Goal: Task Accomplishment & Management: Complete application form

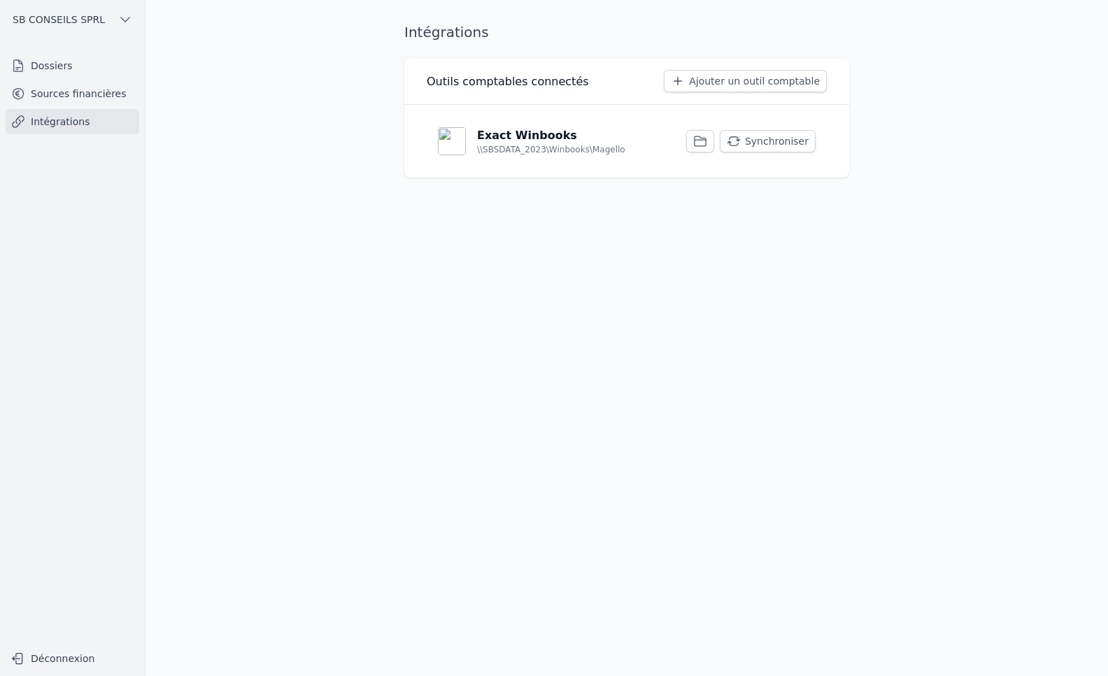
click at [55, 88] on link "Sources financières" at bounding box center [73, 93] width 134 height 25
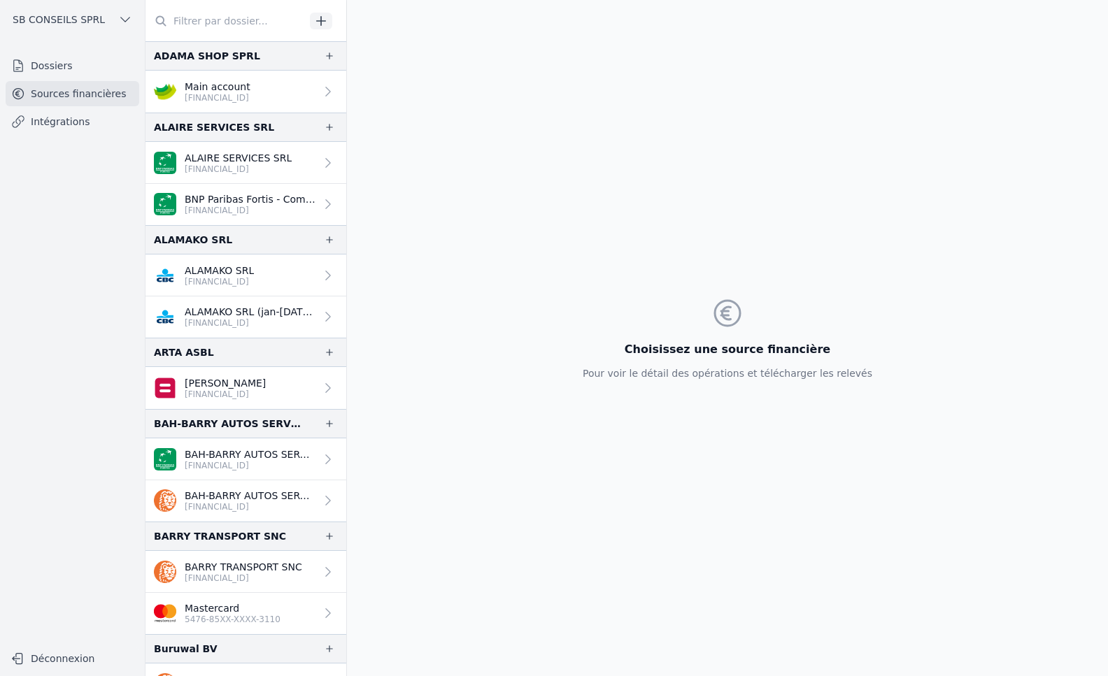
click at [78, 121] on link "Intégrations" at bounding box center [73, 121] width 134 height 25
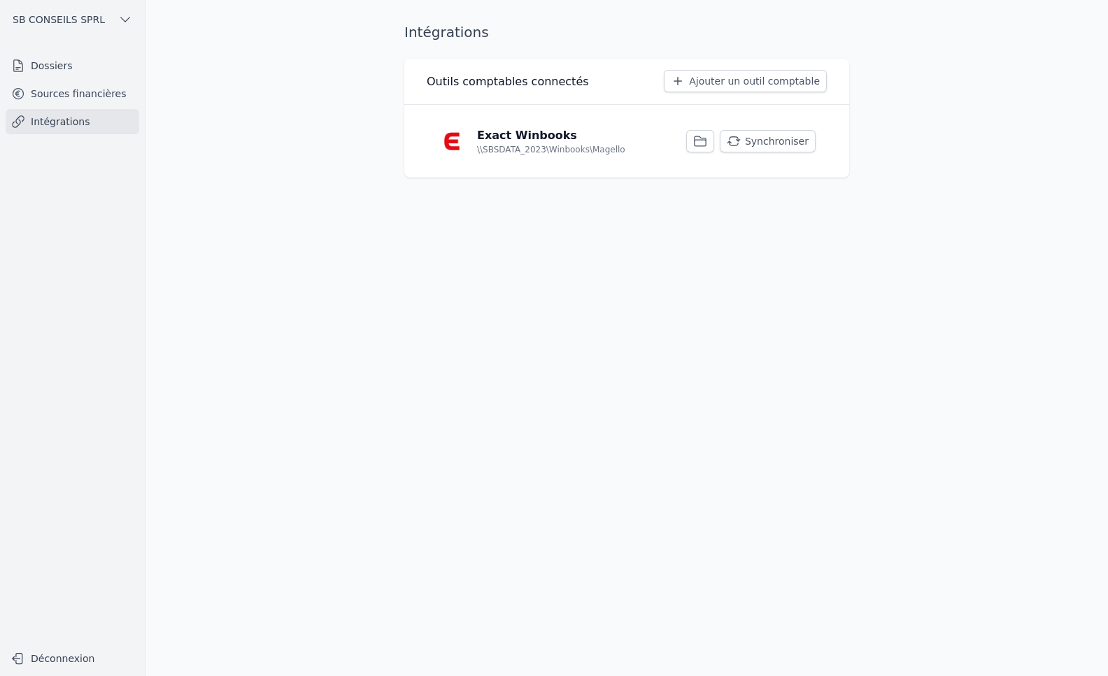
click at [57, 59] on link "Dossiers" at bounding box center [73, 65] width 134 height 25
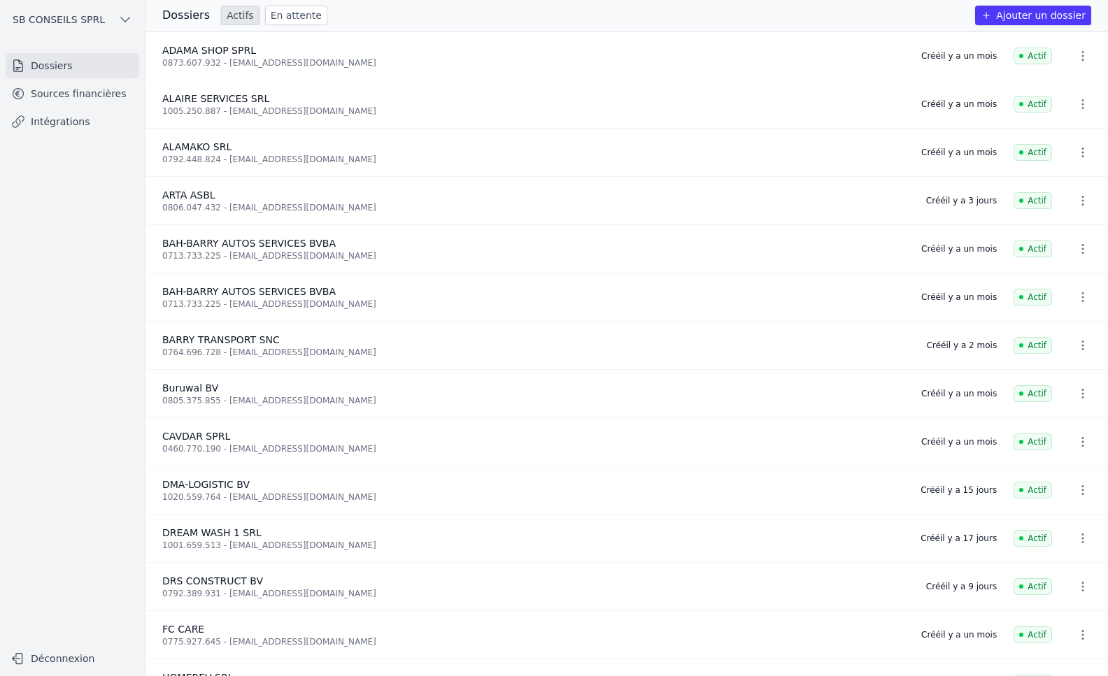
click at [1044, 11] on button "Ajouter un dossier" at bounding box center [1033, 16] width 116 height 20
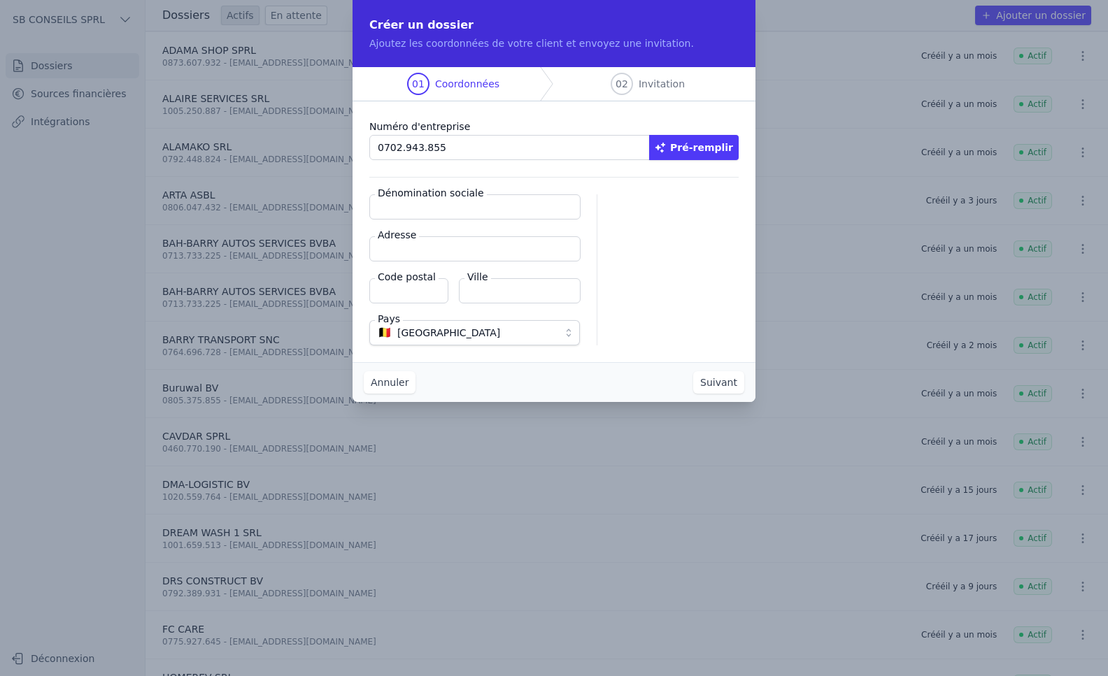
type input "0702.943.855"
click at [722, 142] on button "Pré-remplir" at bounding box center [694, 147] width 90 height 25
type input "DS BUSINESS GROUP BVBA"
type input "[STREET_ADDRESS]"
type input "1770"
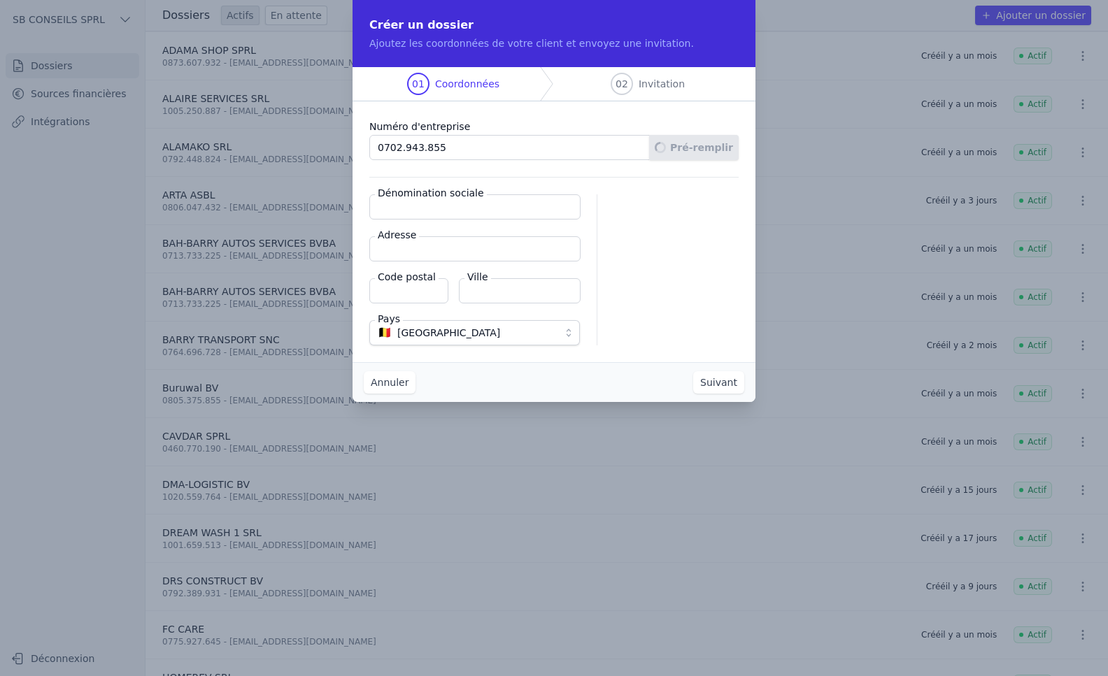
type input "Liedekerke"
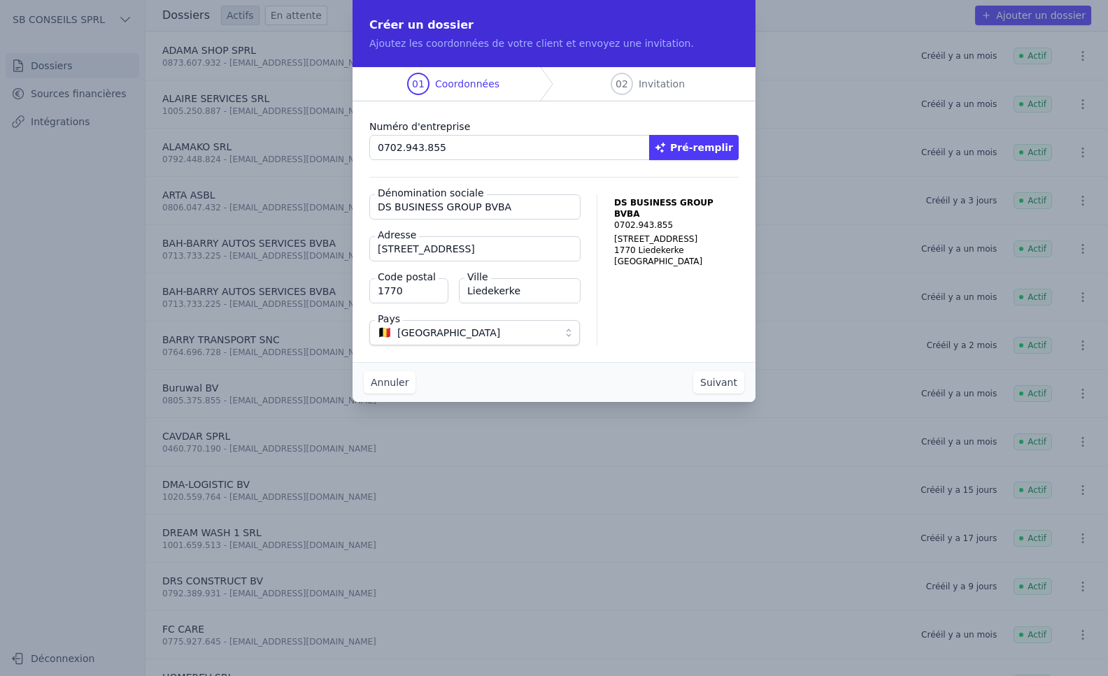
click at [711, 385] on button "Suivant" at bounding box center [718, 382] width 51 height 22
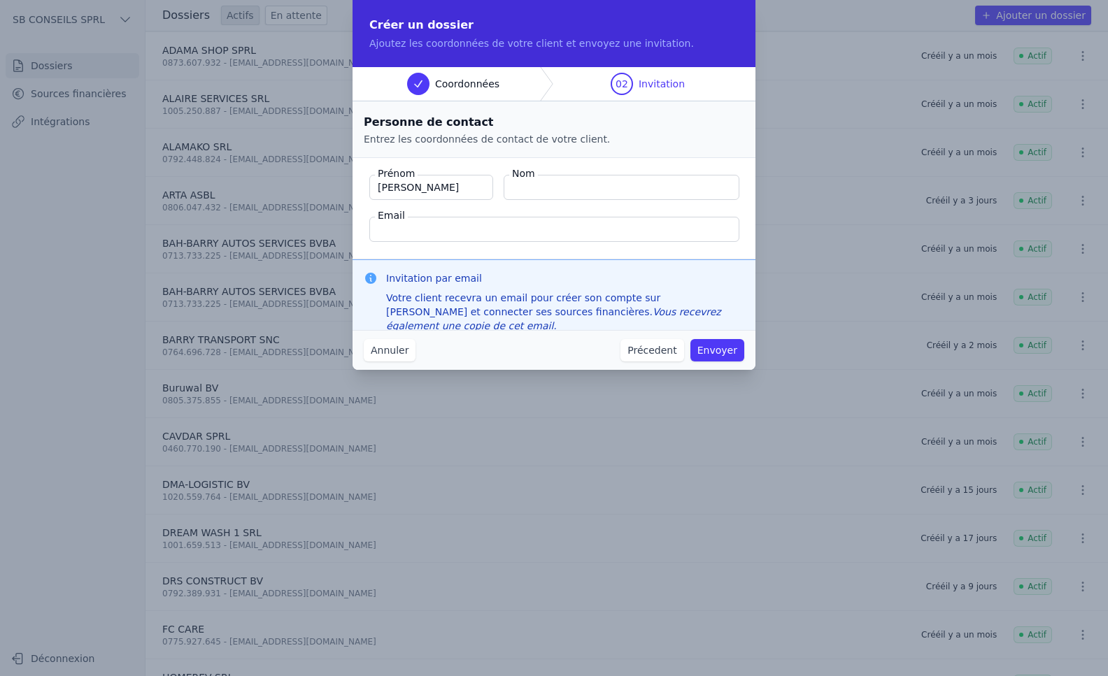
type input "[PERSON_NAME]"
paste input "[EMAIL_ADDRESS][DOMAIN_NAME]"
type input "[EMAIL_ADDRESS][DOMAIN_NAME]"
click at [717, 351] on button "Envoyer" at bounding box center [717, 350] width 54 height 22
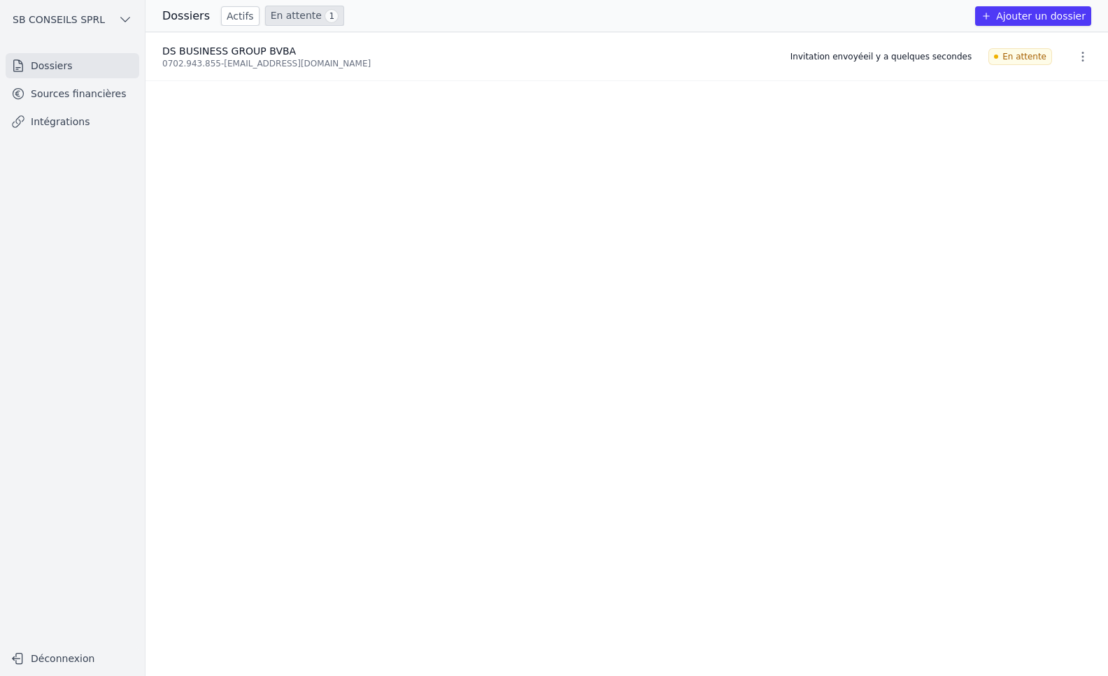
click at [57, 120] on link "Intégrations" at bounding box center [73, 121] width 134 height 25
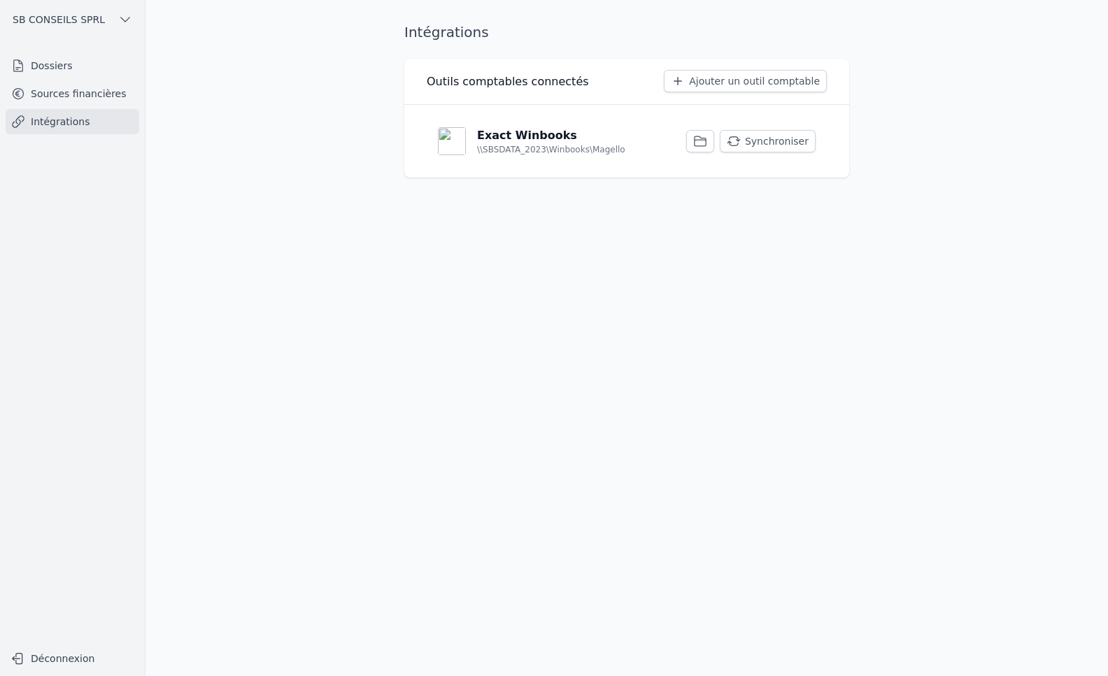
click at [753, 141] on button "Synchroniser" at bounding box center [768, 141] width 96 height 22
click at [78, 95] on link "Sources financières" at bounding box center [73, 93] width 134 height 25
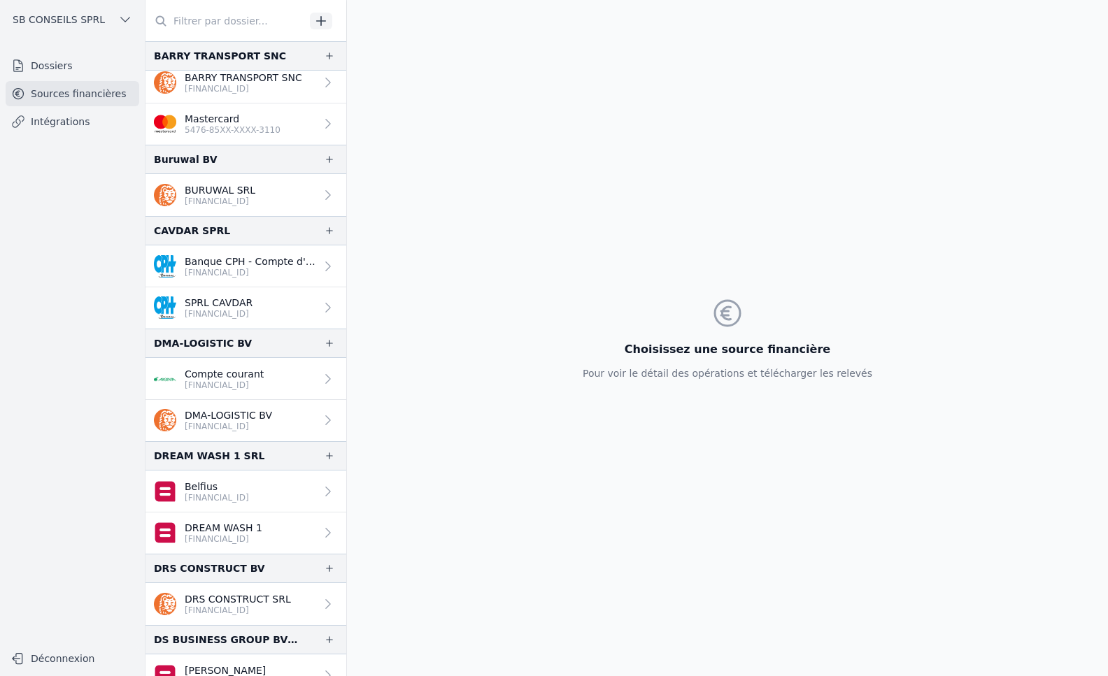
scroll to position [559, 0]
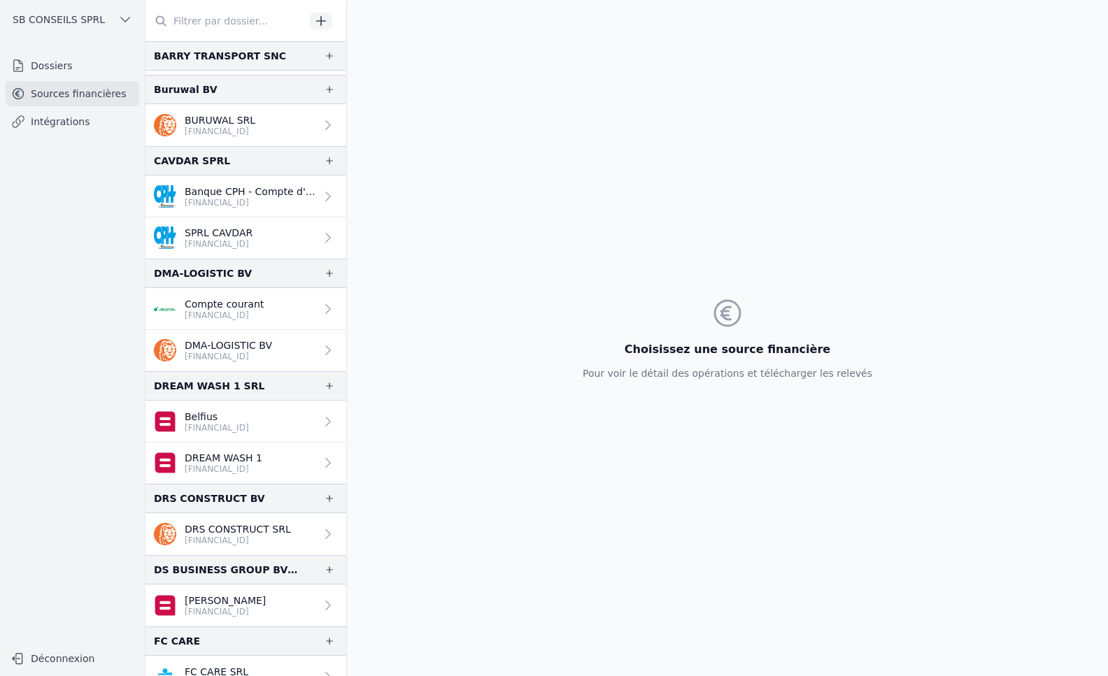
click at [259, 609] on p "[FINANCIAL_ID]" at bounding box center [225, 611] width 81 height 11
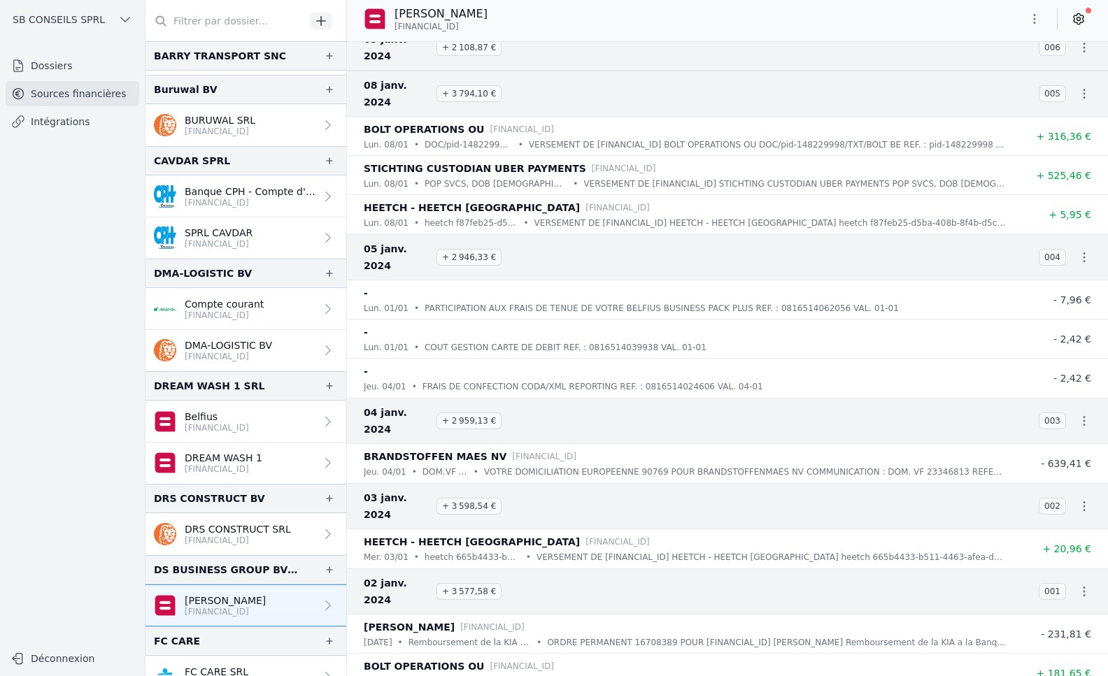
scroll to position [36564, 0]
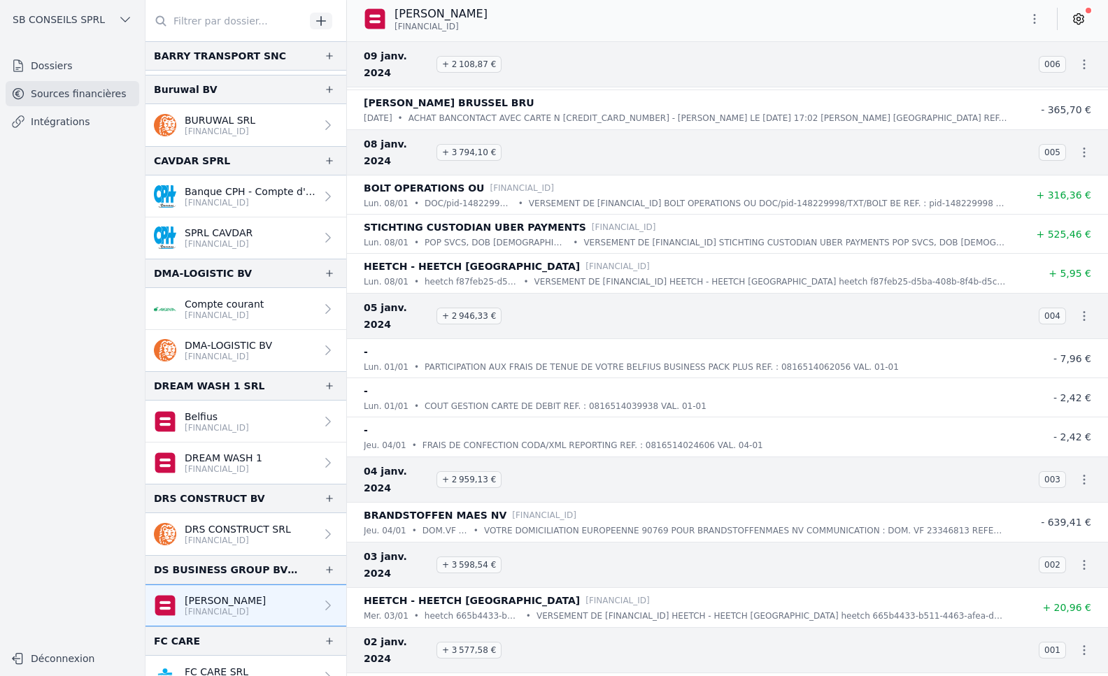
click at [321, 606] on icon at bounding box center [328, 606] width 14 height 14
click at [1080, 13] on icon at bounding box center [1078, 19] width 14 height 14
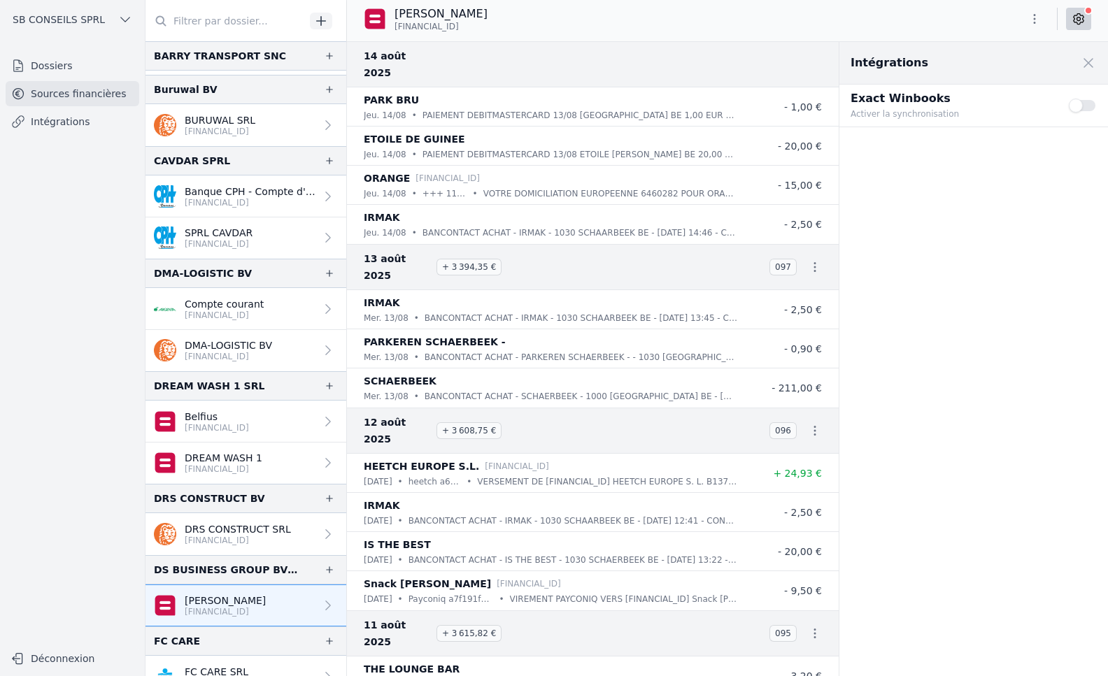
click at [1085, 108] on button "Use setting" at bounding box center [1083, 106] width 28 height 14
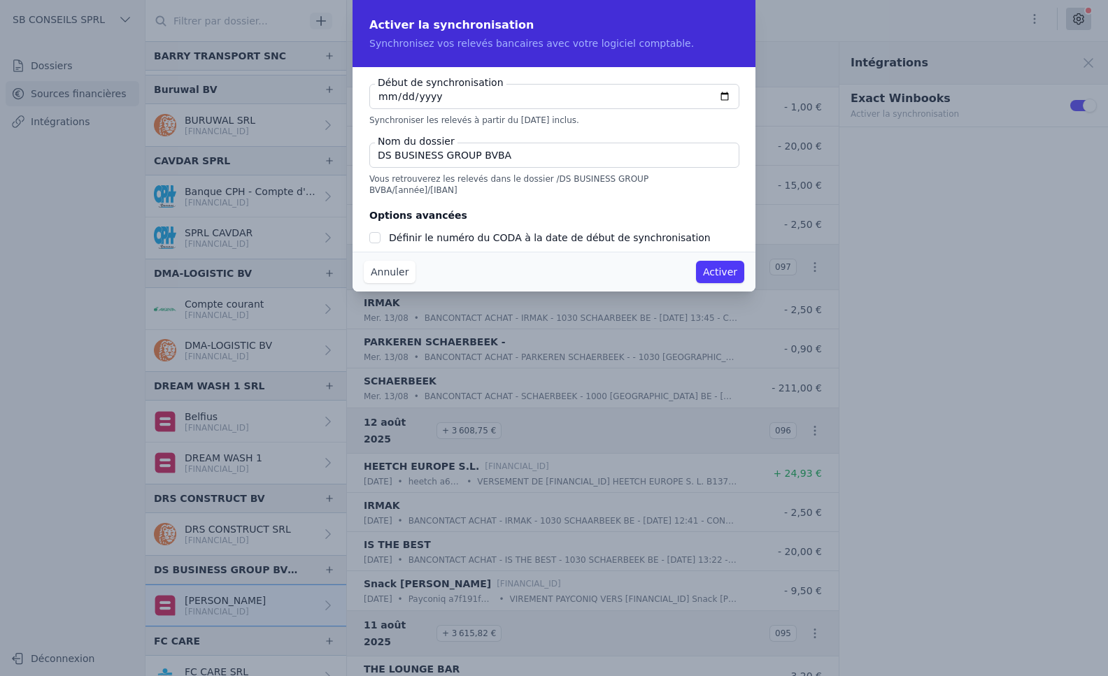
checkbox input "false"
type input "[DATE]"
click at [376, 232] on input "Définir le numéro du CODA à la date de début de synchronisation" at bounding box center [374, 237] width 11 height 11
checkbox input "true"
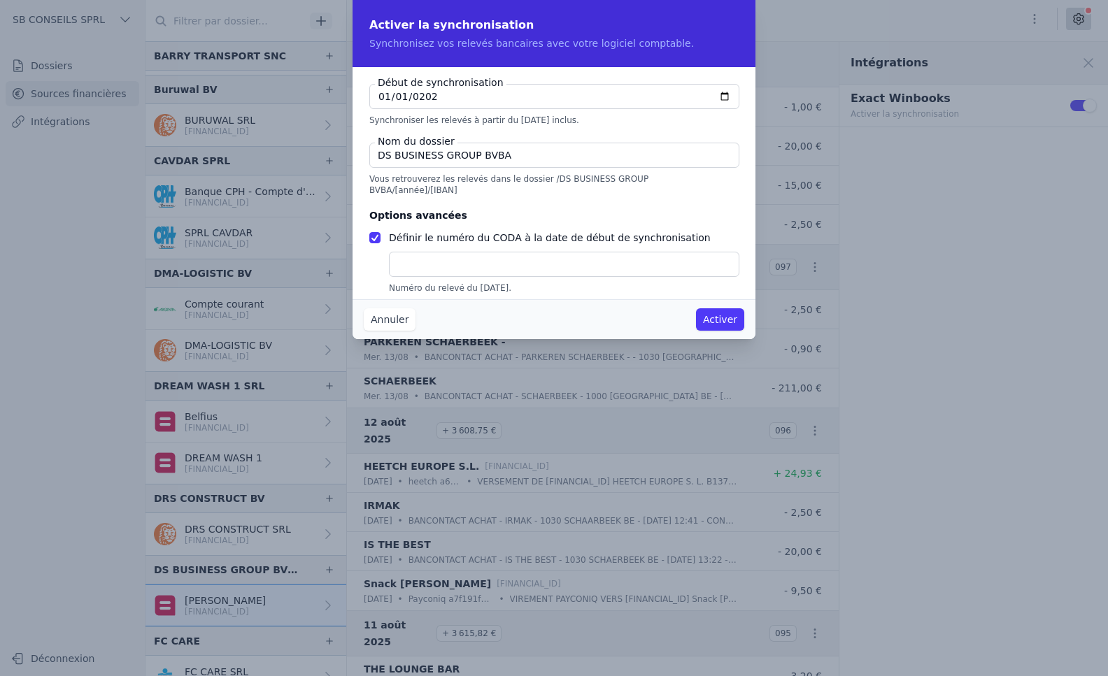
click at [418, 261] on input "text" at bounding box center [564, 264] width 350 height 25
type input "1"
click at [715, 316] on button "Activer" at bounding box center [720, 319] width 48 height 22
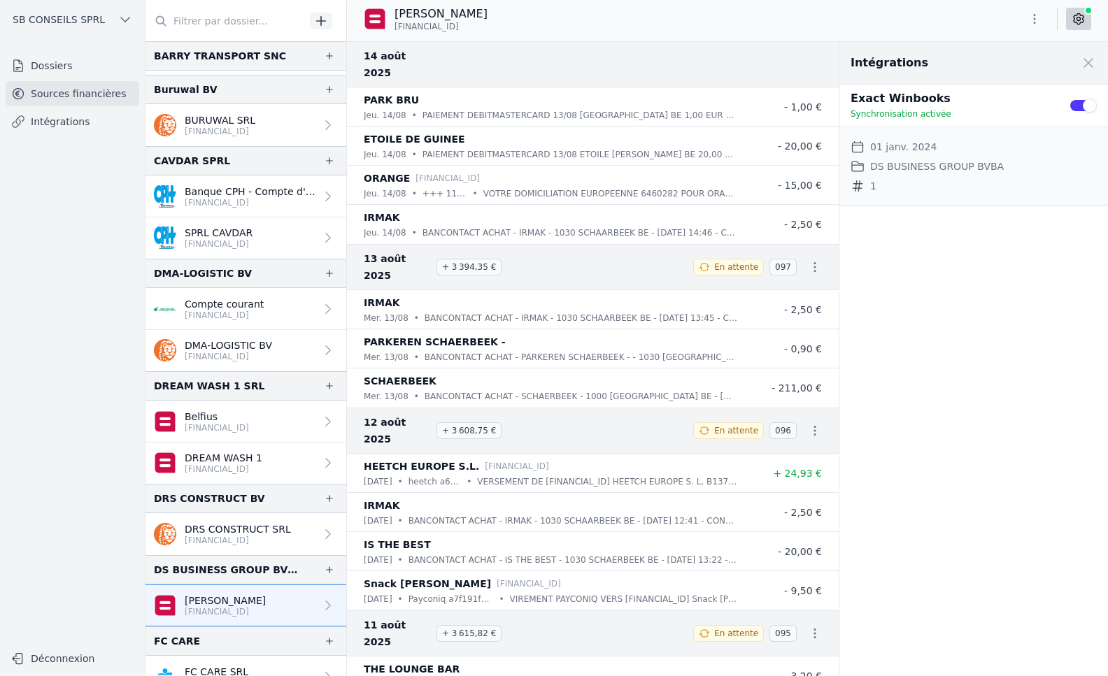
click at [81, 126] on link "Intégrations" at bounding box center [73, 121] width 134 height 25
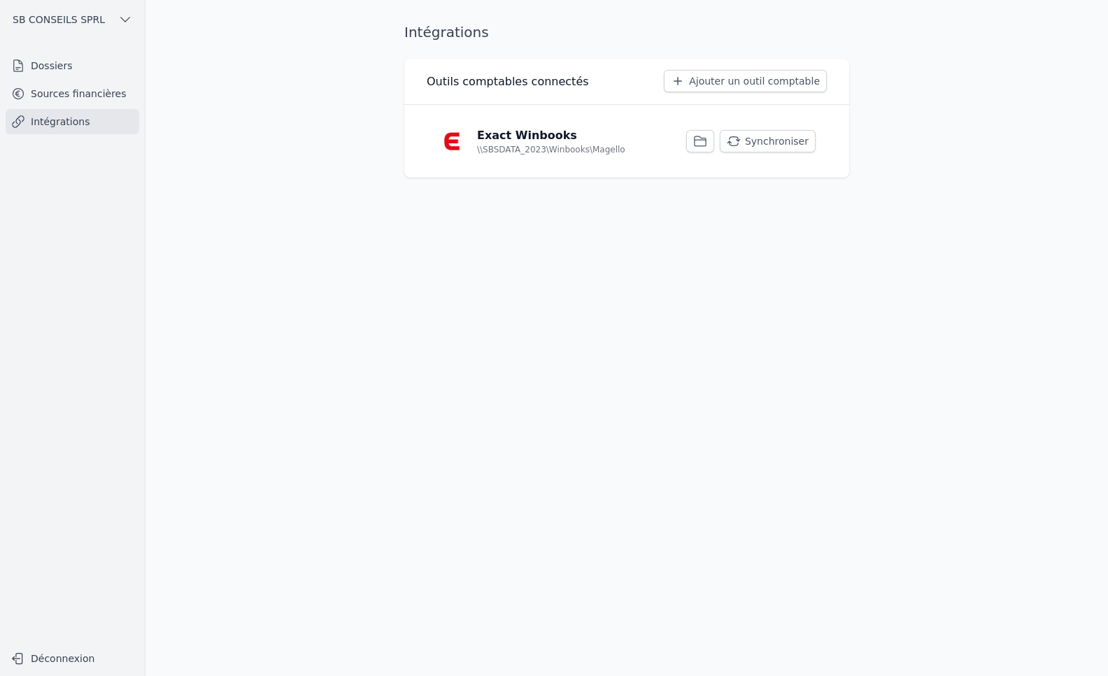
click at [783, 140] on button "Synchroniser" at bounding box center [768, 141] width 96 height 22
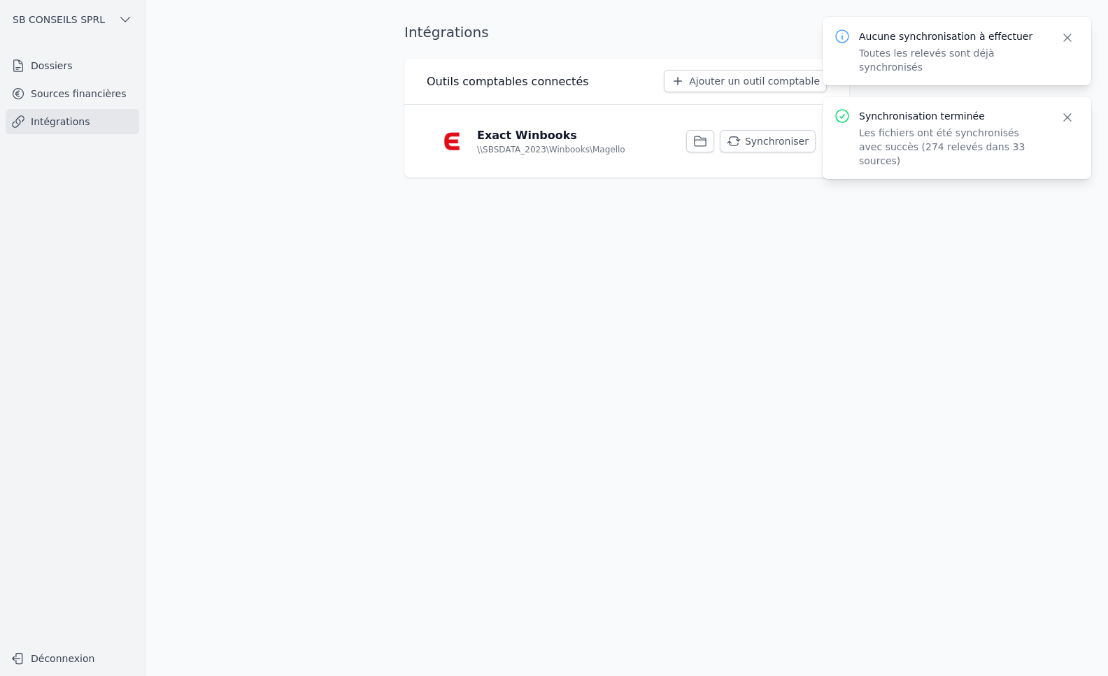
click at [89, 94] on link "Sources financières" at bounding box center [73, 93] width 134 height 25
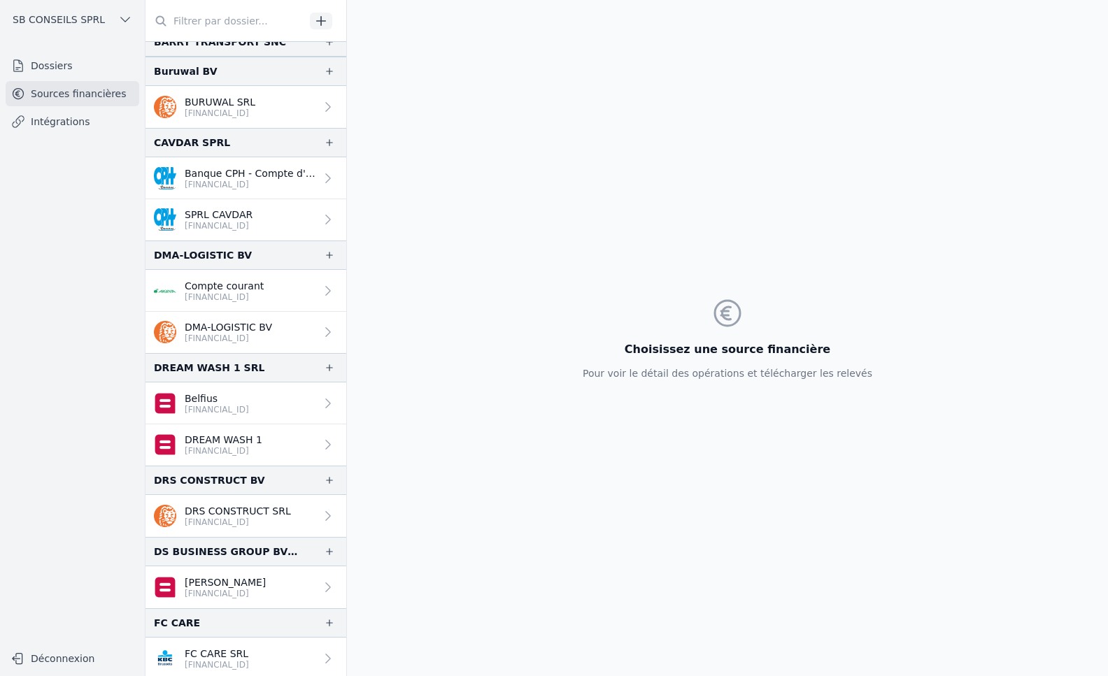
scroll to position [629, 0]
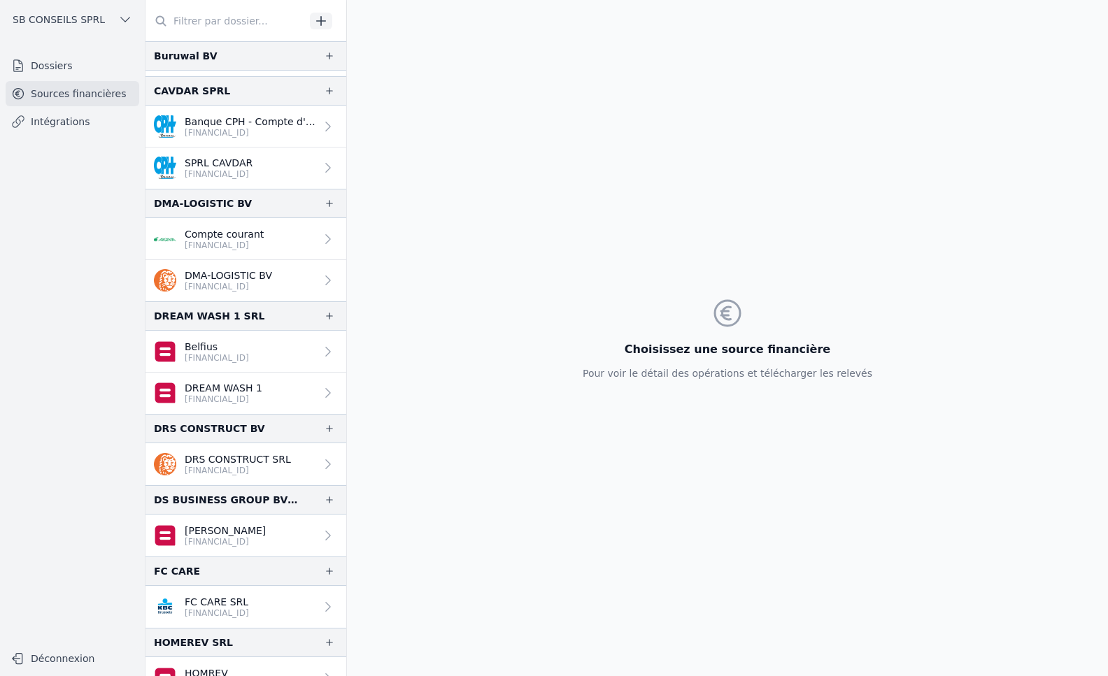
click at [274, 536] on link "[PERSON_NAME] [FINANCIAL_ID]" at bounding box center [245, 536] width 201 height 42
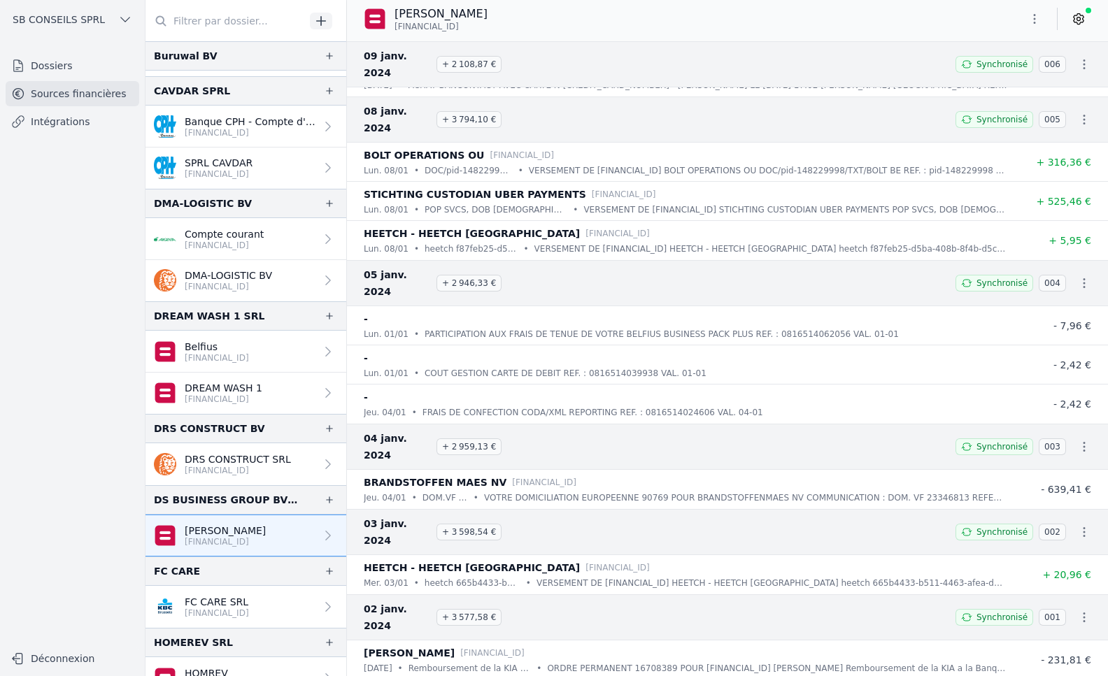
scroll to position [36968, 0]
